Goal: Find specific page/section: Find specific page/section

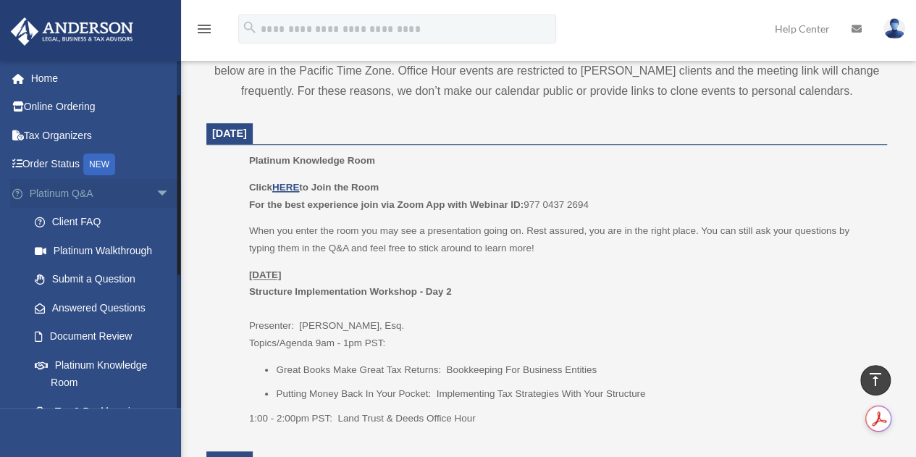
scroll to position [64, 0]
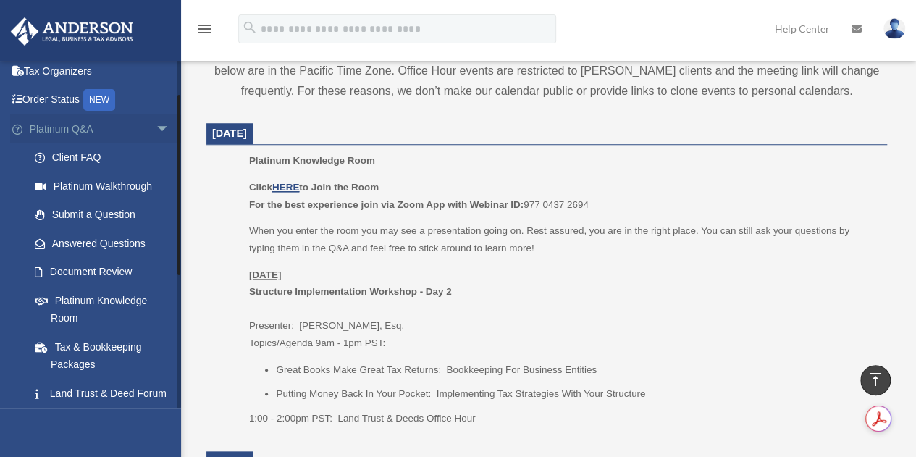
click at [48, 133] on link "Platinum Q&A arrow_drop_down" at bounding box center [101, 128] width 182 height 29
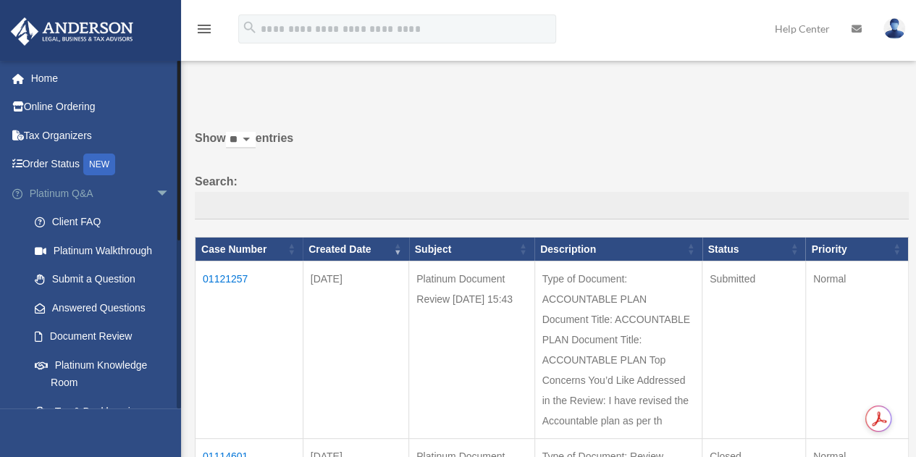
click at [156, 190] on span "arrow_drop_down" at bounding box center [170, 194] width 29 height 30
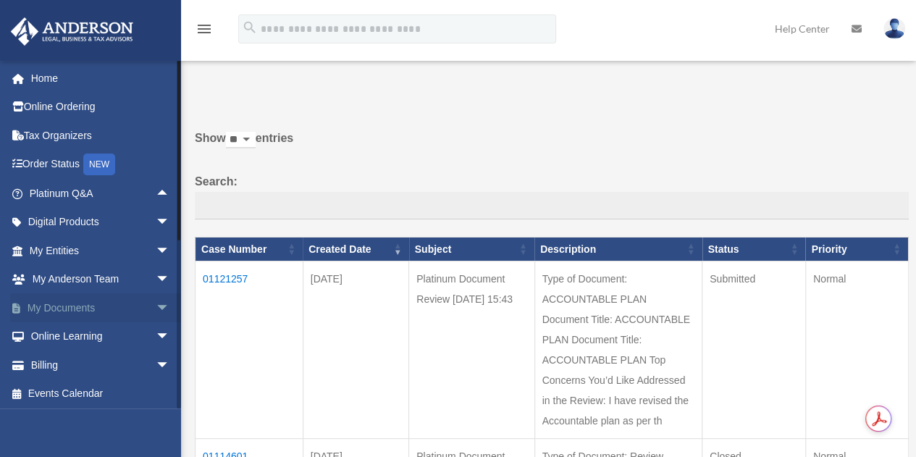
click at [83, 309] on link "My Documents arrow_drop_down" at bounding box center [101, 307] width 182 height 29
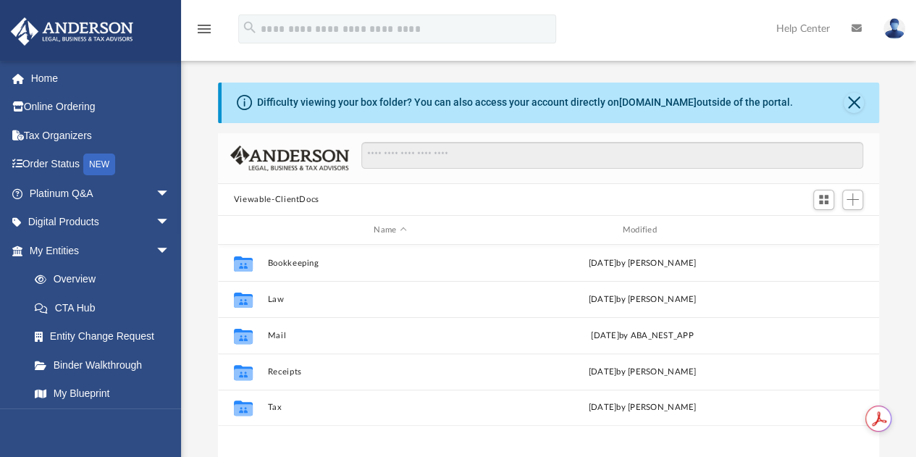
scroll to position [318, 651]
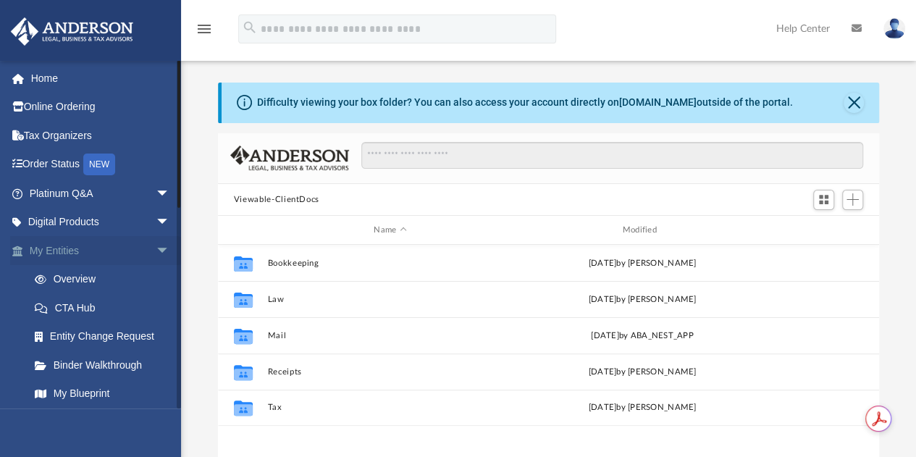
click at [156, 250] on span "arrow_drop_down" at bounding box center [170, 251] width 29 height 30
click at [156, 280] on span "arrow_drop_down" at bounding box center [170, 280] width 29 height 30
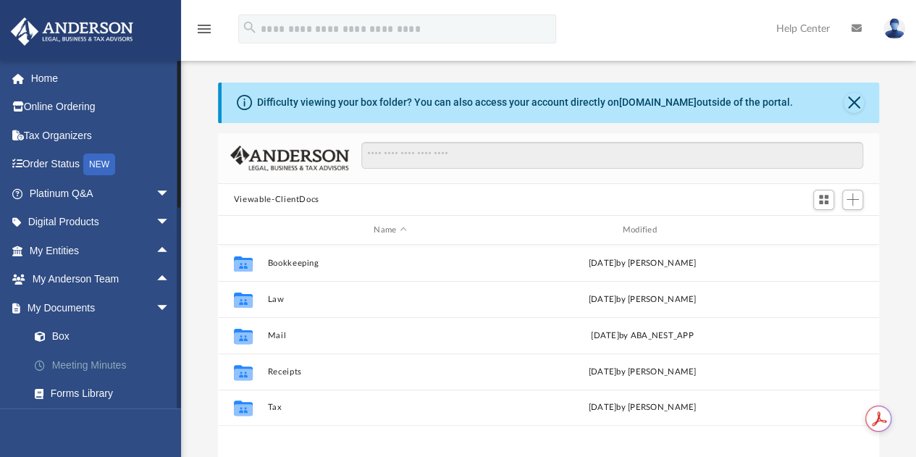
click at [106, 367] on link "Meeting Minutes" at bounding box center [106, 365] width 172 height 29
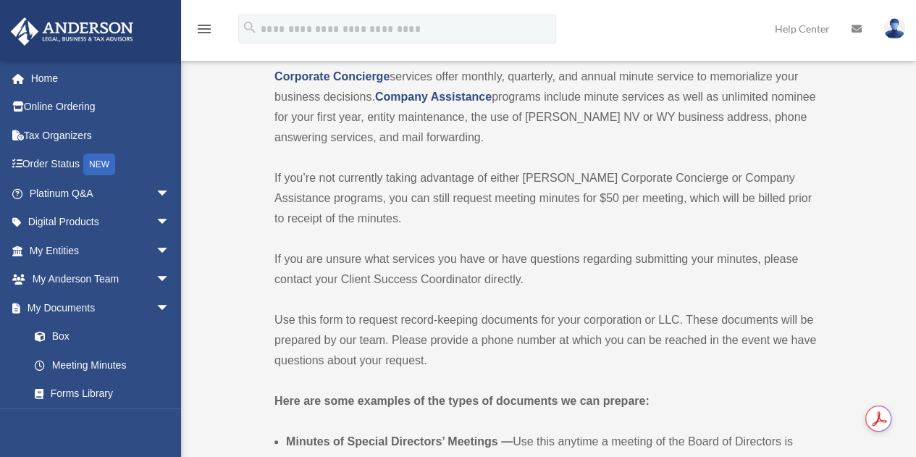
scroll to position [177, 0]
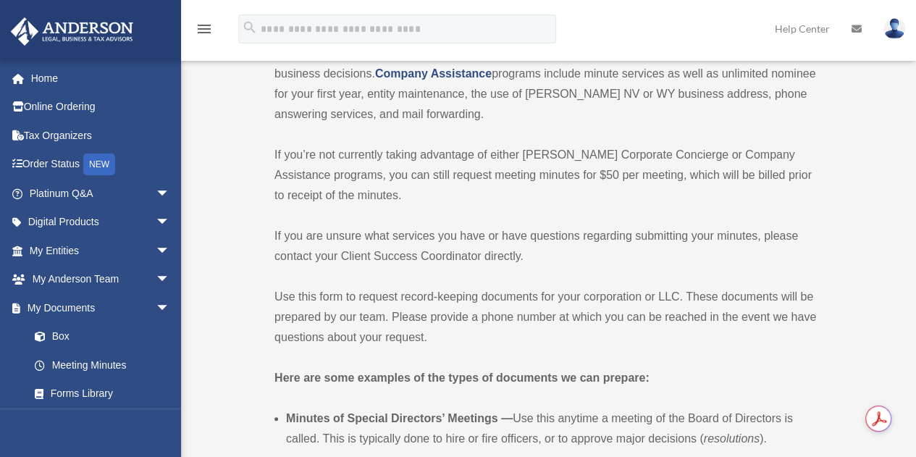
drag, startPoint x: 916, startPoint y: 69, endPoint x: 911, endPoint y: 83, distance: 14.7
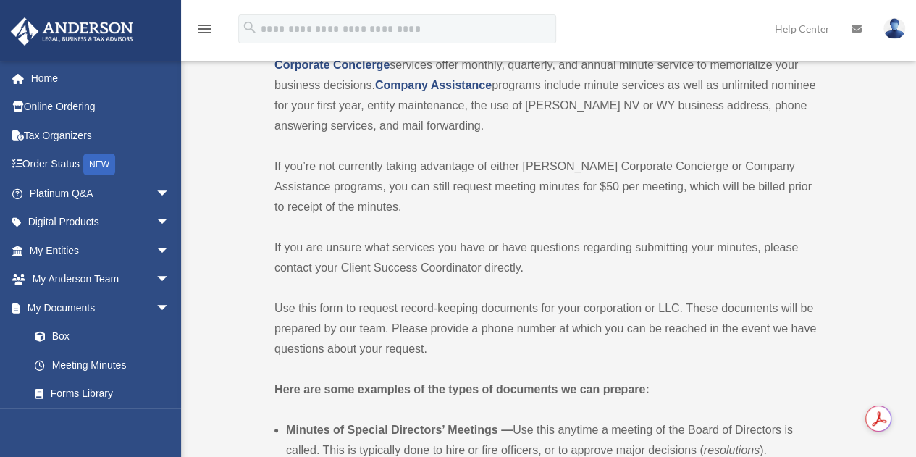
scroll to position [0, 0]
